Goal: Information Seeking & Learning: Check status

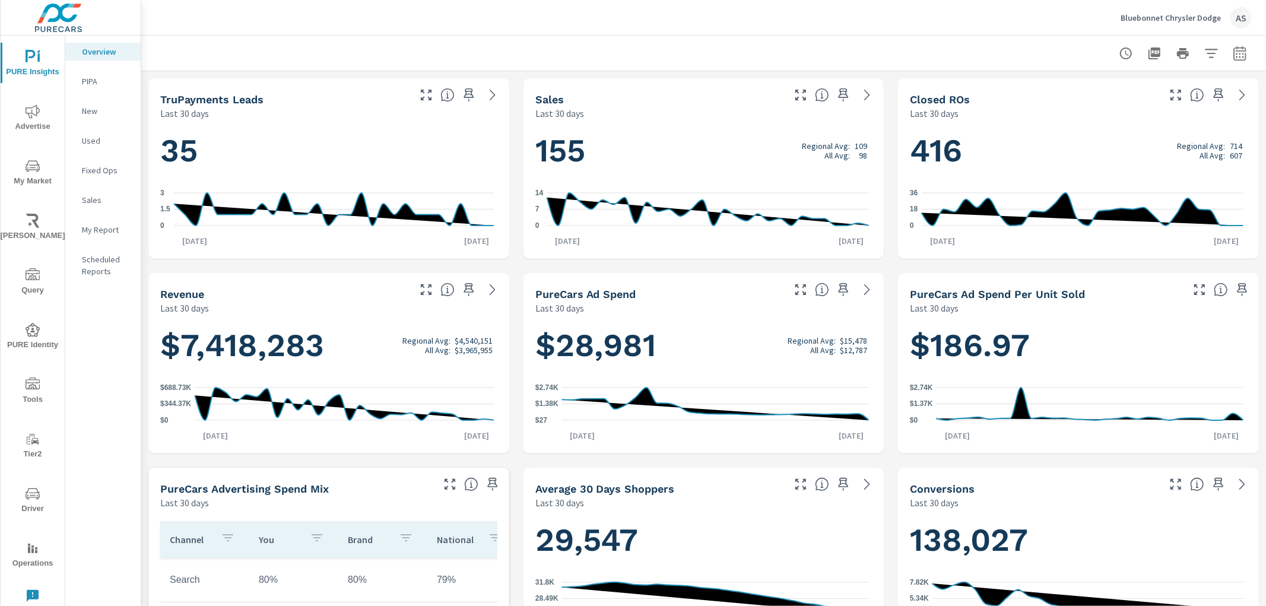
click at [27, 173] on span "My Market" at bounding box center [32, 173] width 57 height 29
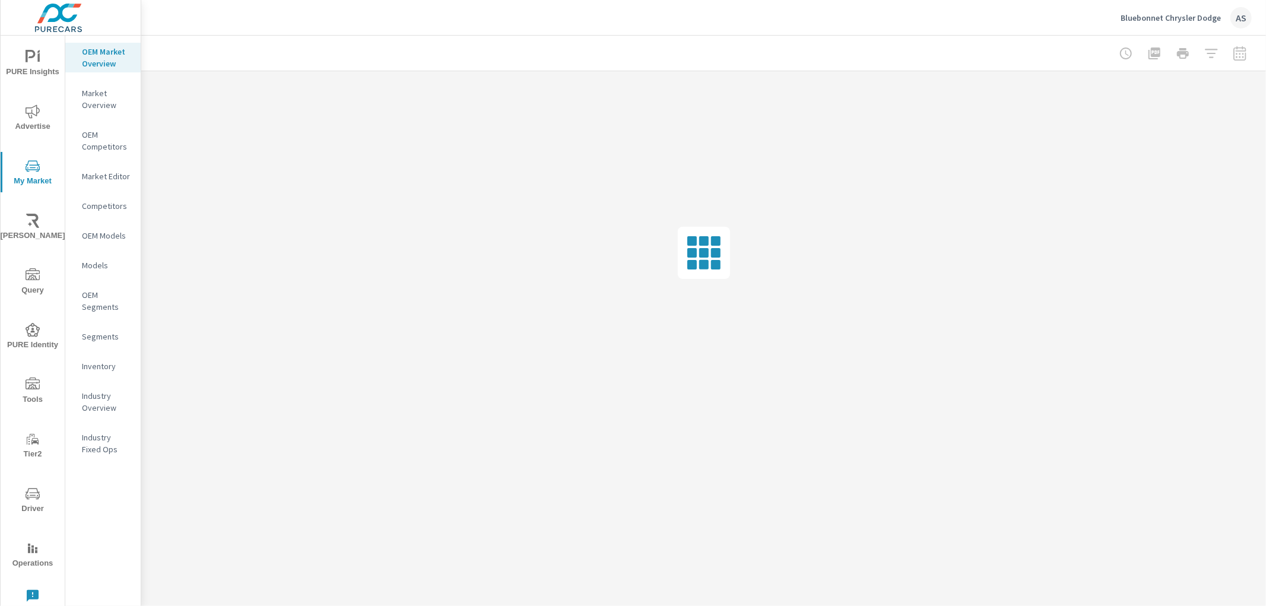
click at [32, 113] on icon "nav menu" at bounding box center [33, 111] width 14 height 14
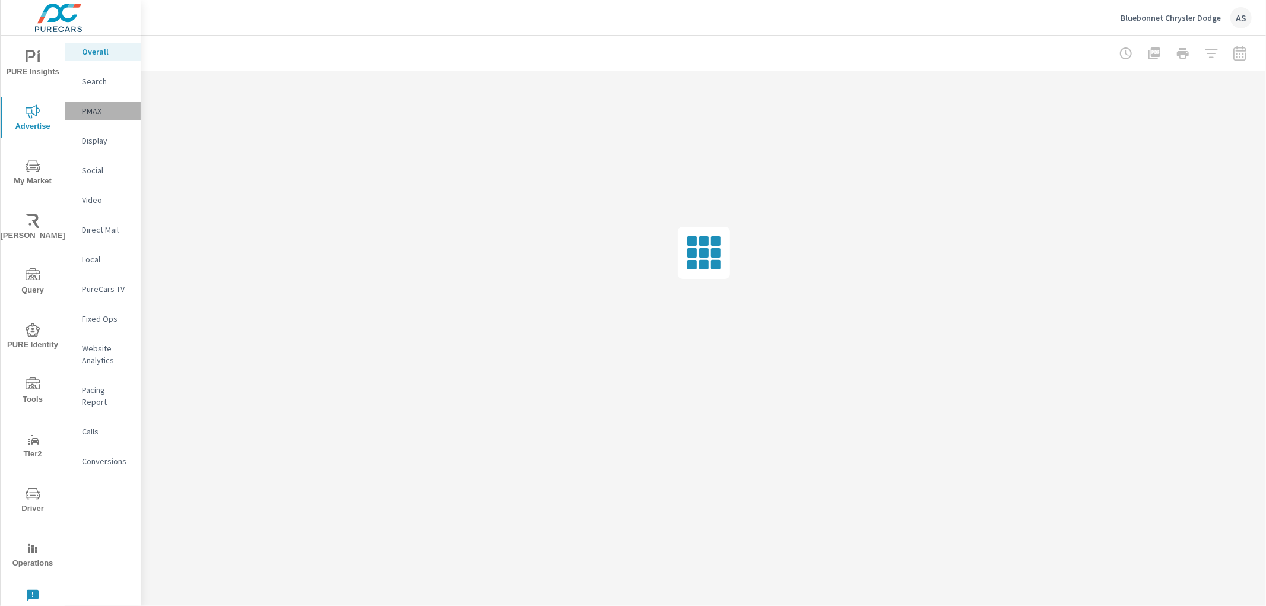
click at [110, 112] on p "PMAX" at bounding box center [106, 111] width 49 height 12
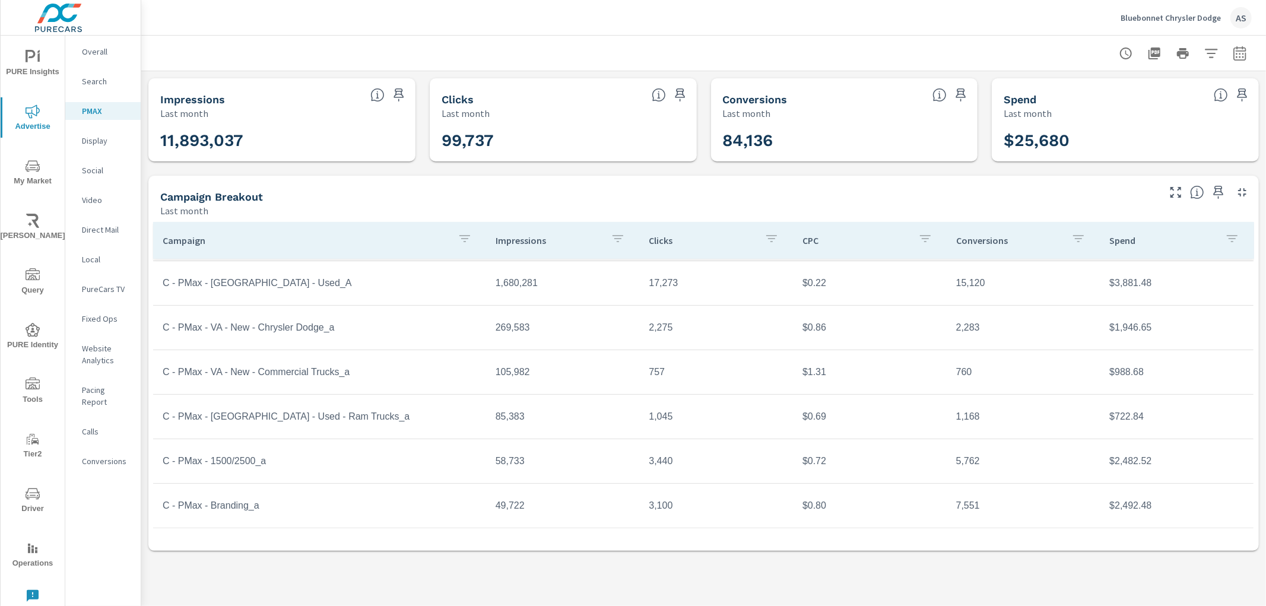
drag, startPoint x: 200, startPoint y: 340, endPoint x: 524, endPoint y: 506, distance: 363.8
click at [515, 571] on div "PMAX Performance Bluebonnet Chrysler Dodge Report date range: [DATE] - [DATE] I…" at bounding box center [703, 321] width 1124 height 570
click at [453, 380] on td "C - PMax - VA - New - Commercial Trucks_a" at bounding box center [319, 372] width 333 height 30
